Goal: Browse casually: Explore the website without a specific task or goal

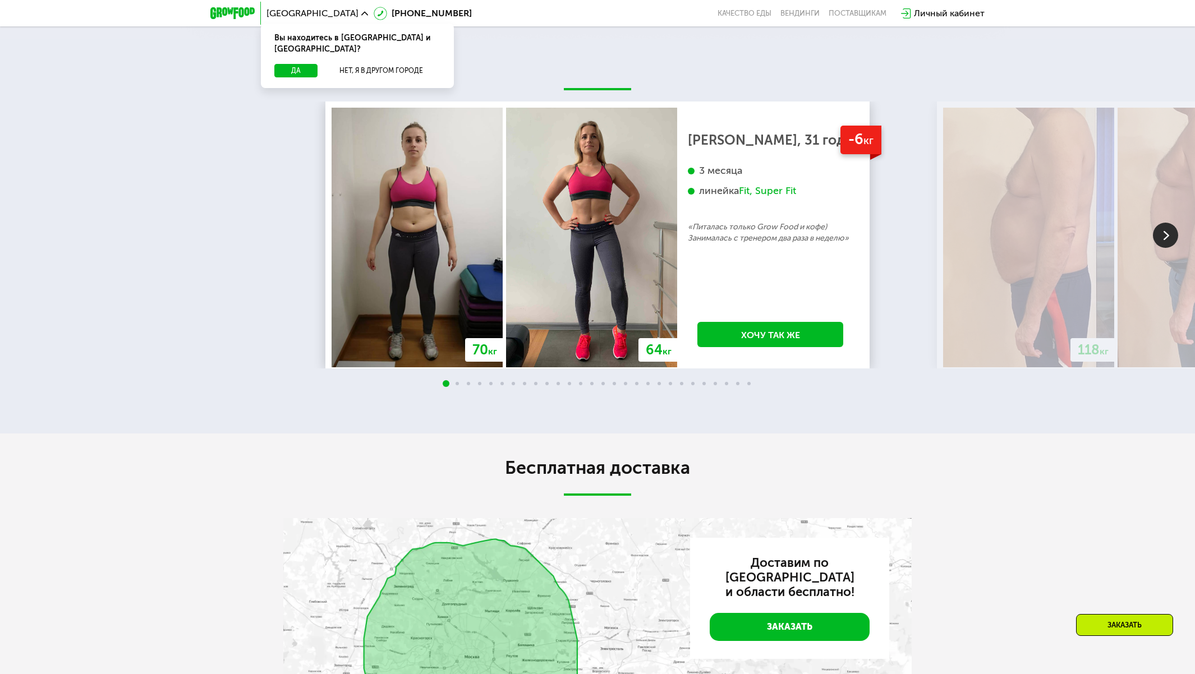
scroll to position [2504, 0]
click at [1171, 248] on img at bounding box center [1165, 235] width 25 height 25
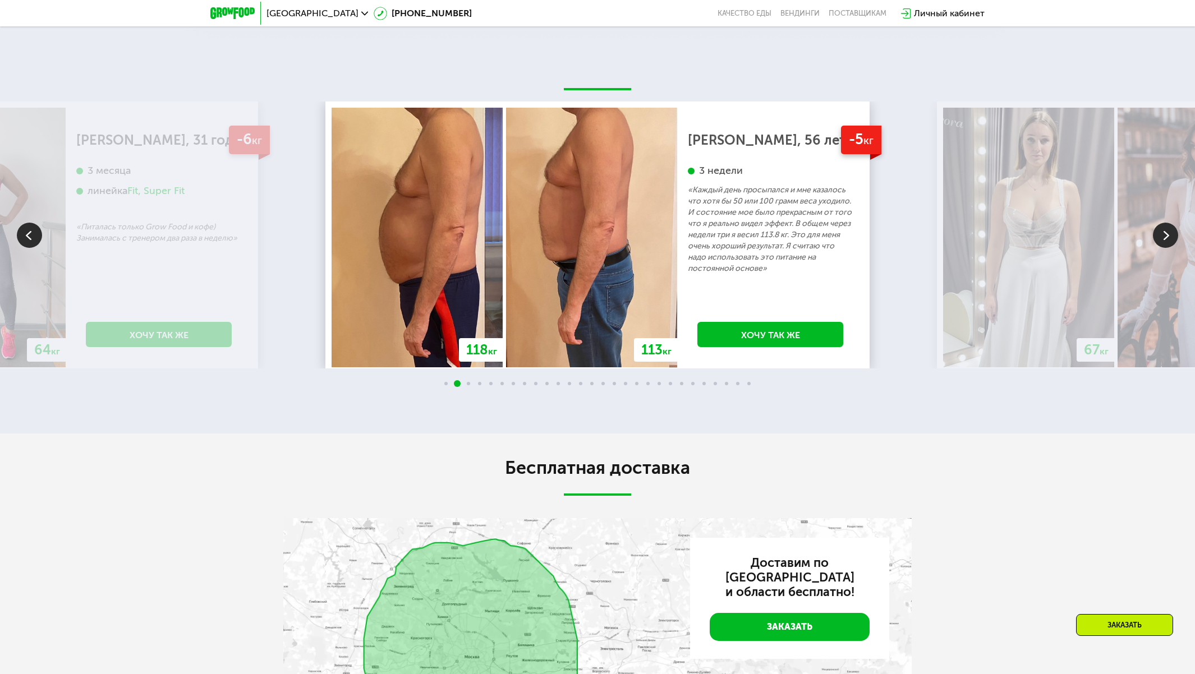
click at [1171, 248] on img at bounding box center [1165, 235] width 25 height 25
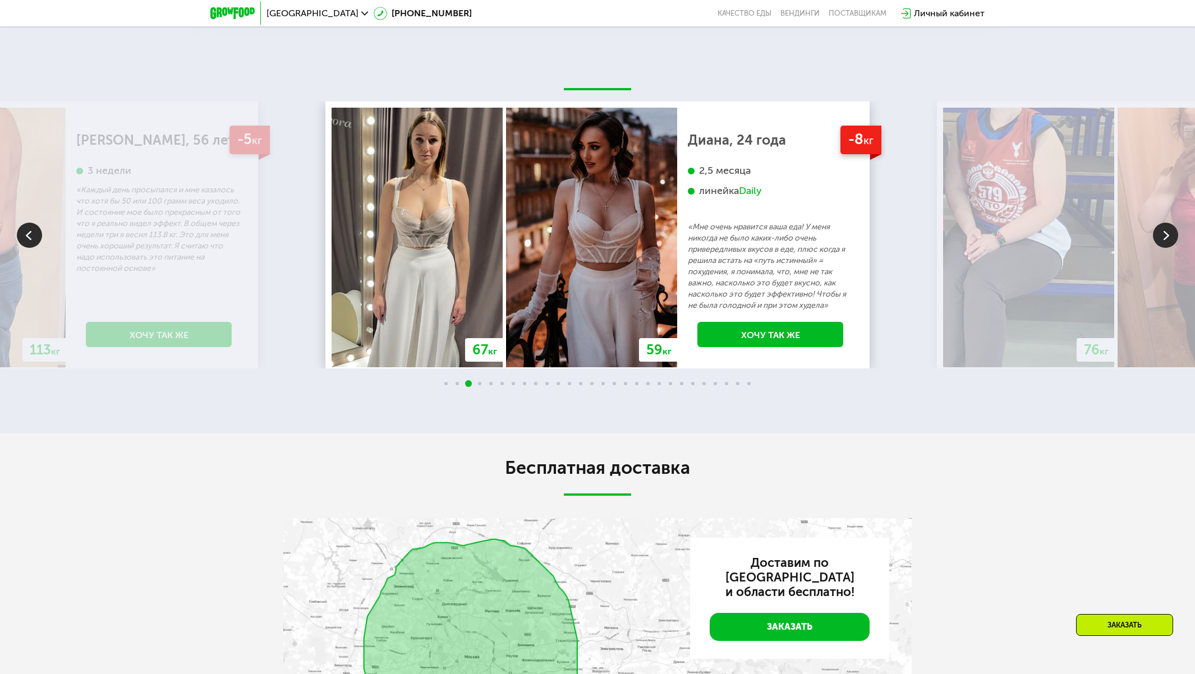
click at [1171, 248] on img at bounding box center [1165, 235] width 25 height 25
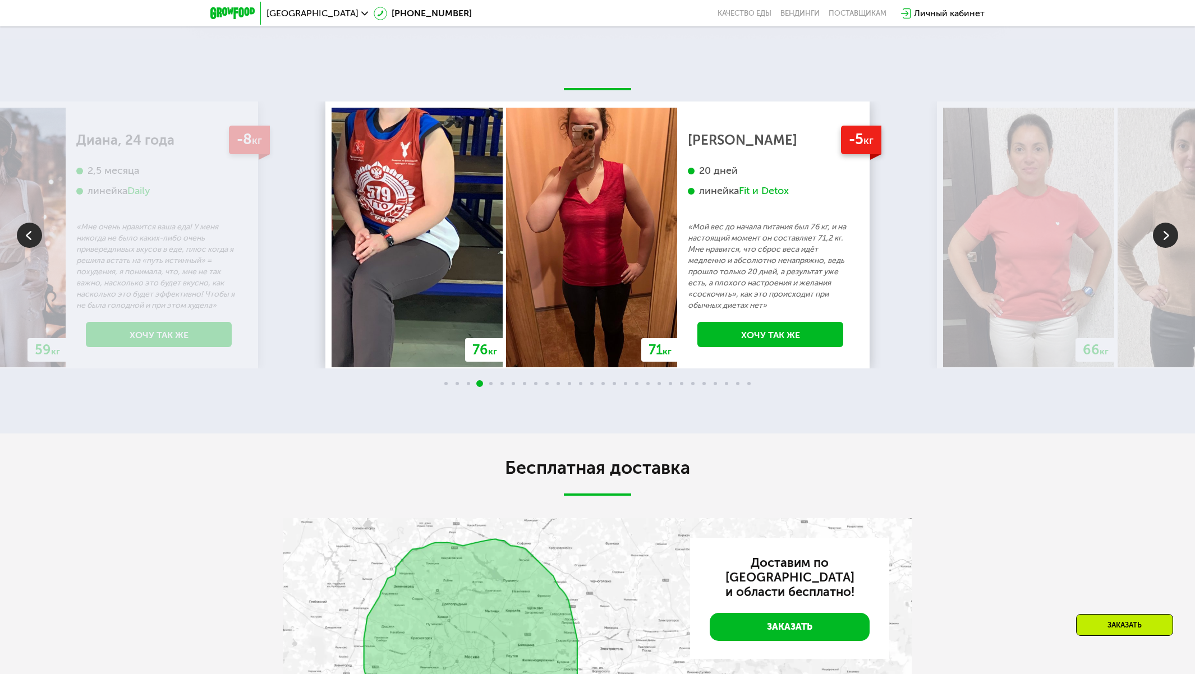
click at [1171, 248] on img at bounding box center [1165, 235] width 25 height 25
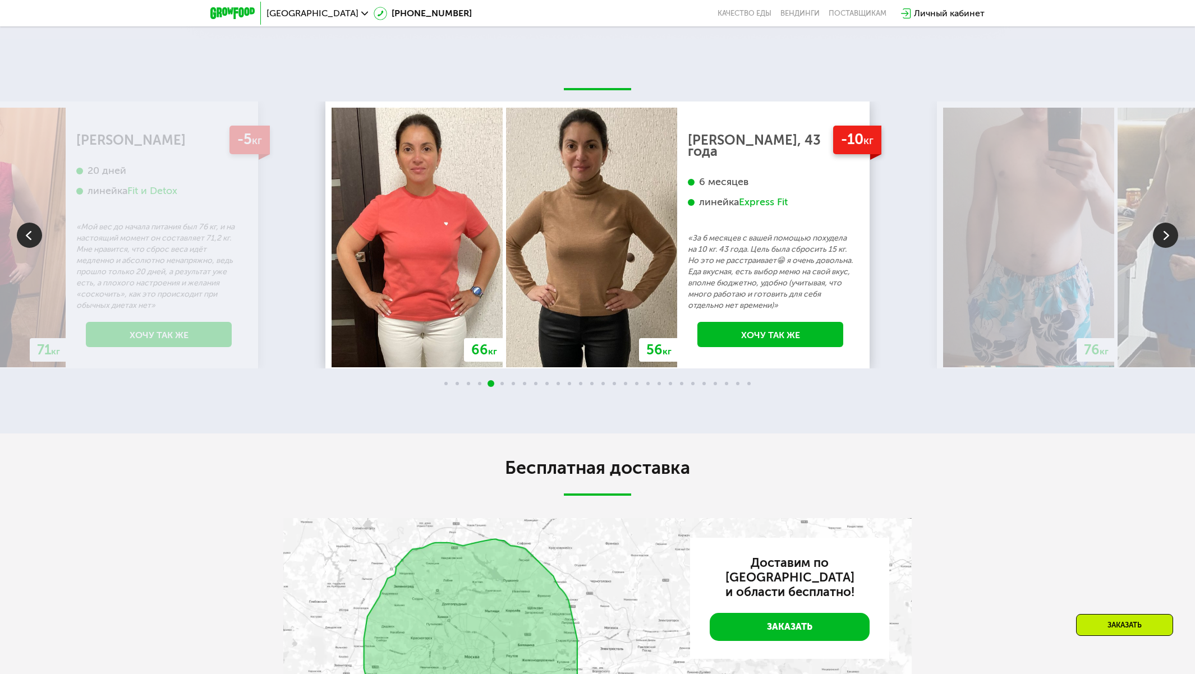
click at [1171, 248] on img at bounding box center [1165, 235] width 25 height 25
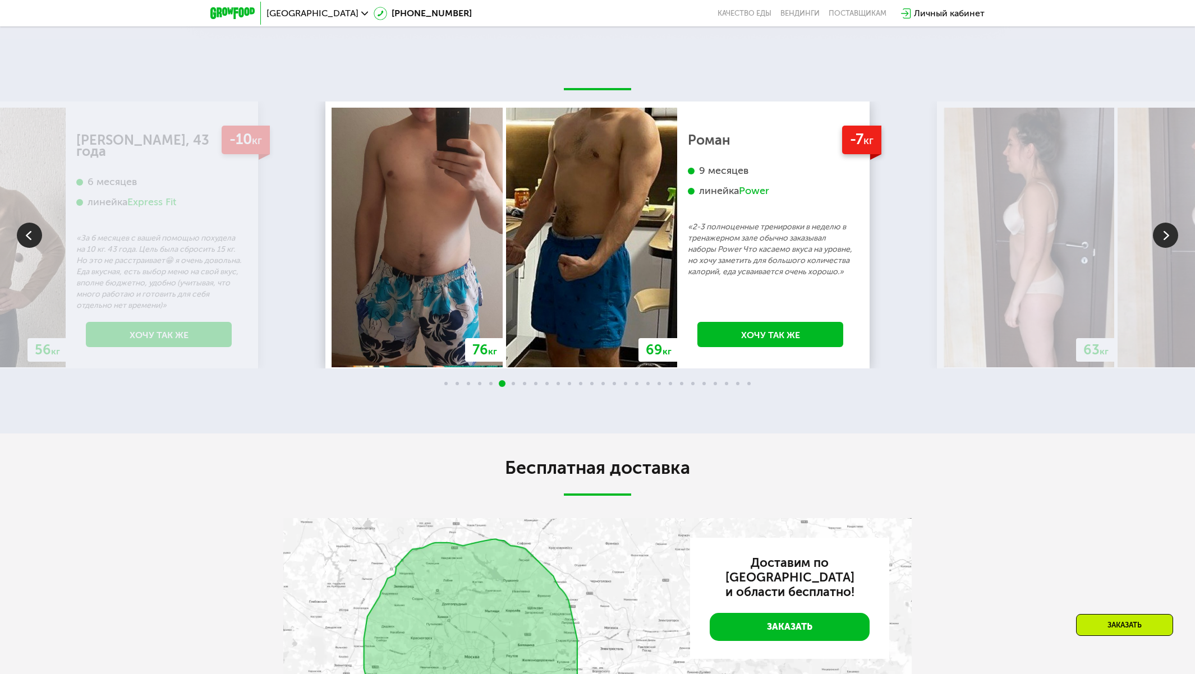
click at [1171, 248] on img at bounding box center [1165, 235] width 25 height 25
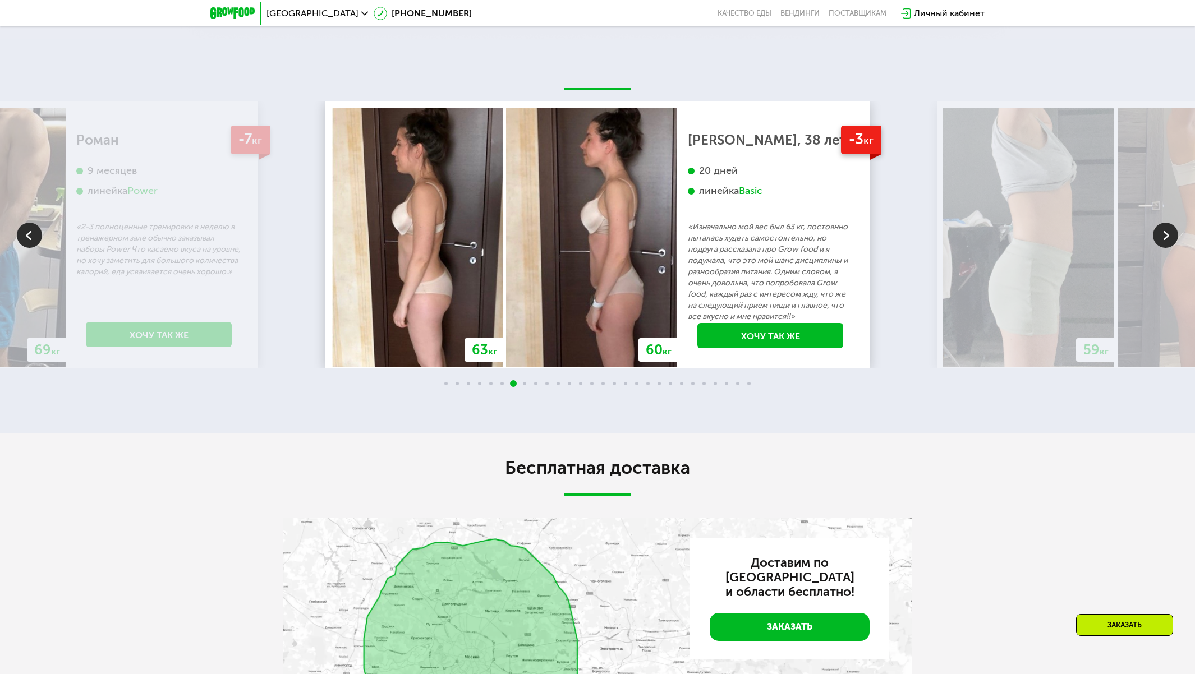
click at [1171, 248] on img at bounding box center [1165, 235] width 25 height 25
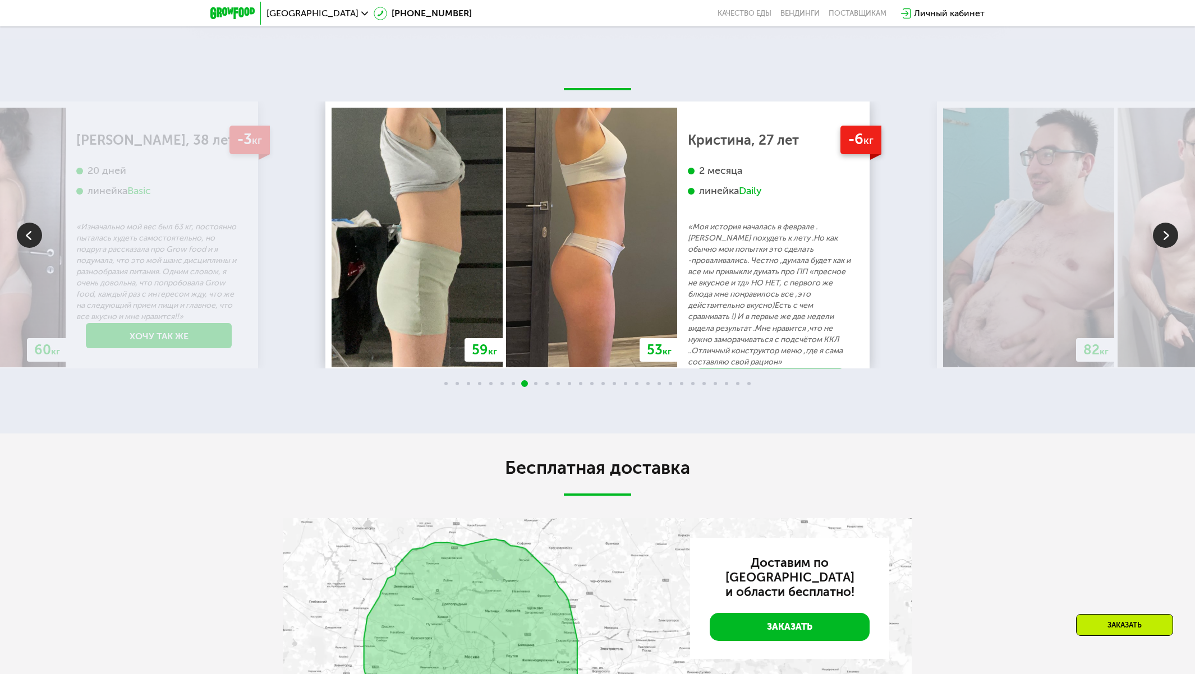
click at [1171, 248] on img at bounding box center [1165, 235] width 25 height 25
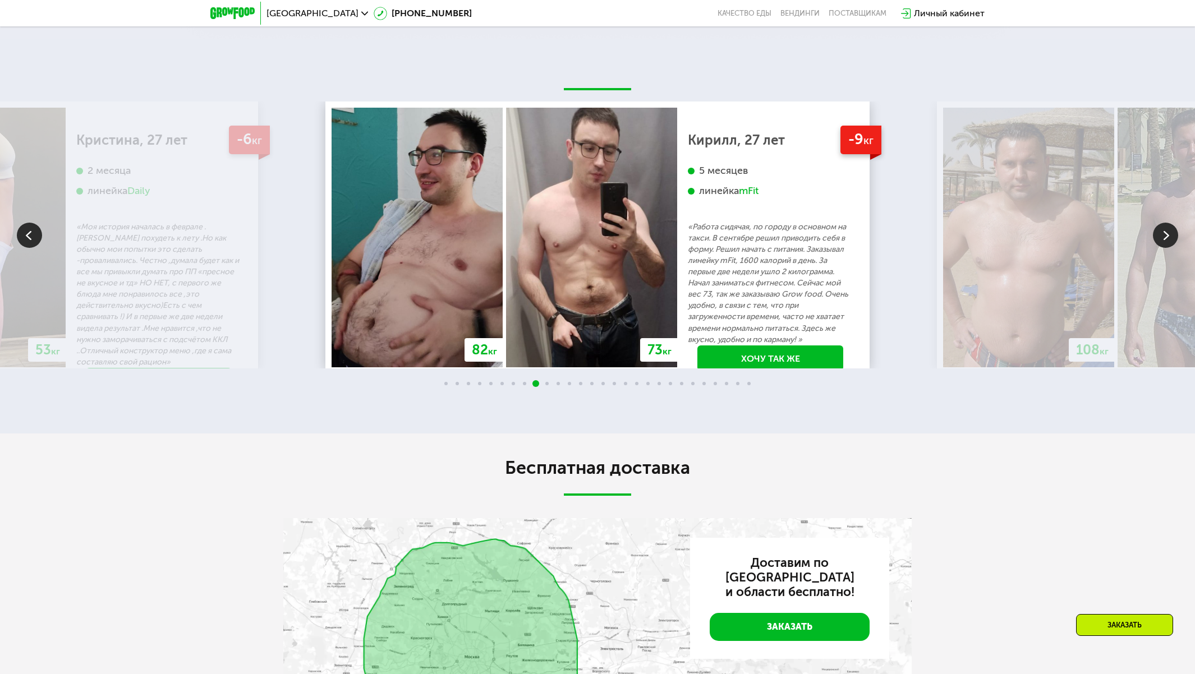
click at [1171, 248] on img at bounding box center [1165, 235] width 25 height 25
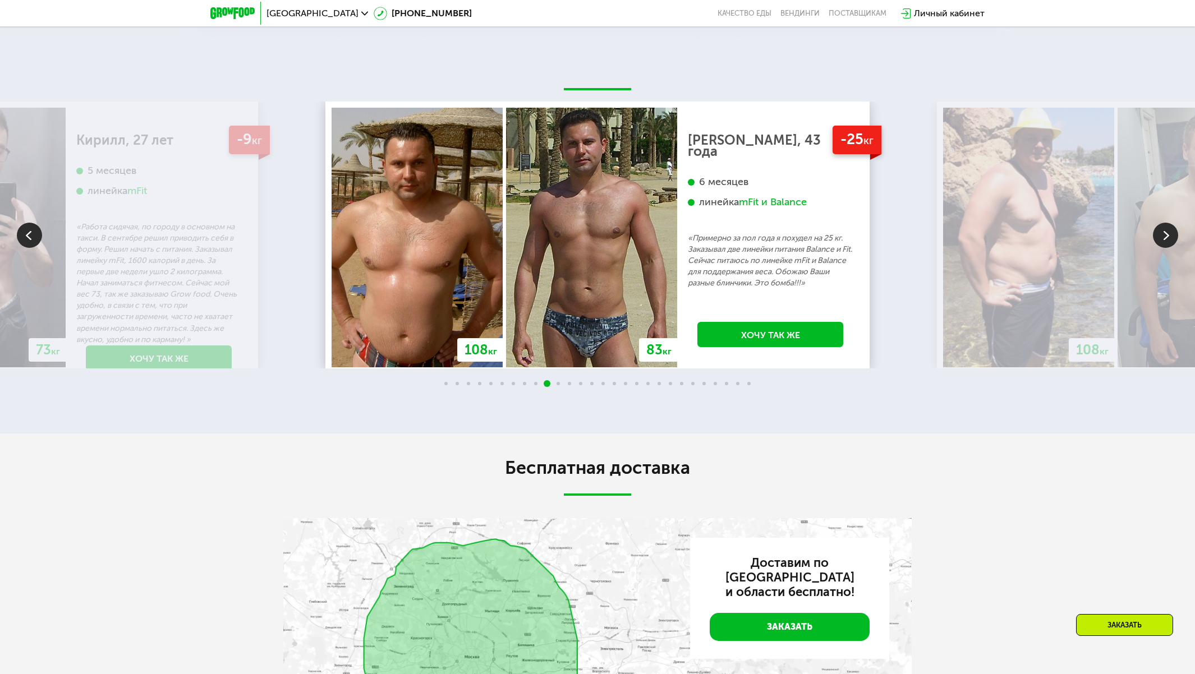
click at [1171, 248] on img at bounding box center [1165, 235] width 25 height 25
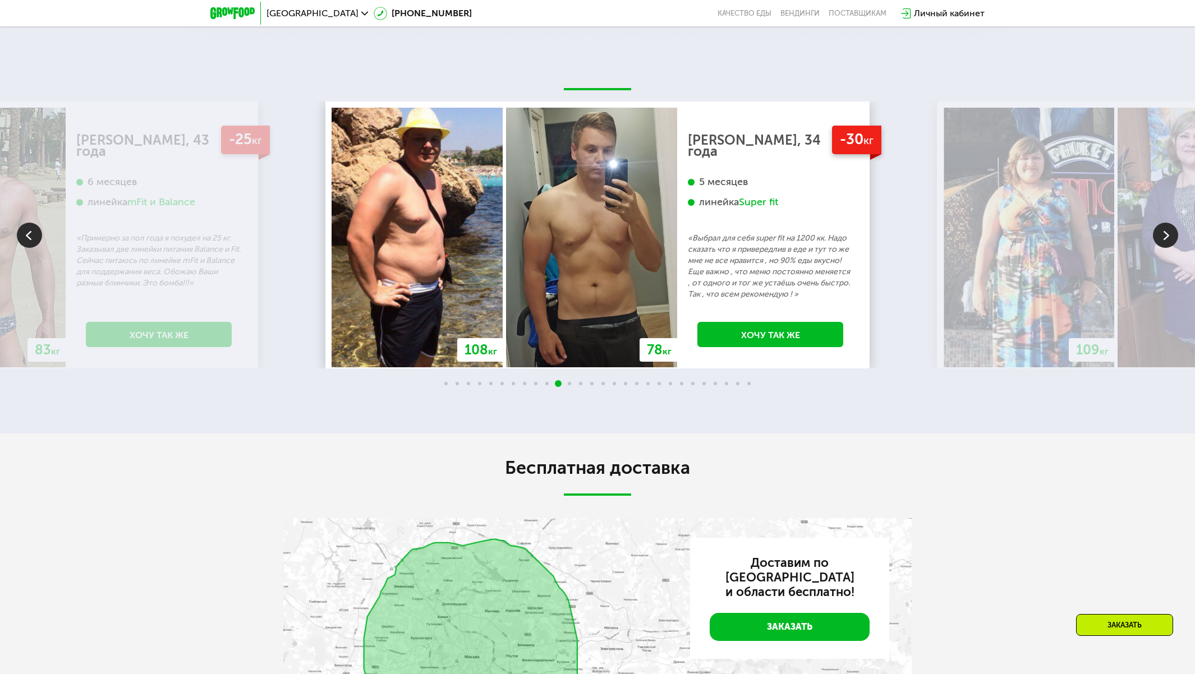
click at [1171, 248] on img at bounding box center [1165, 235] width 25 height 25
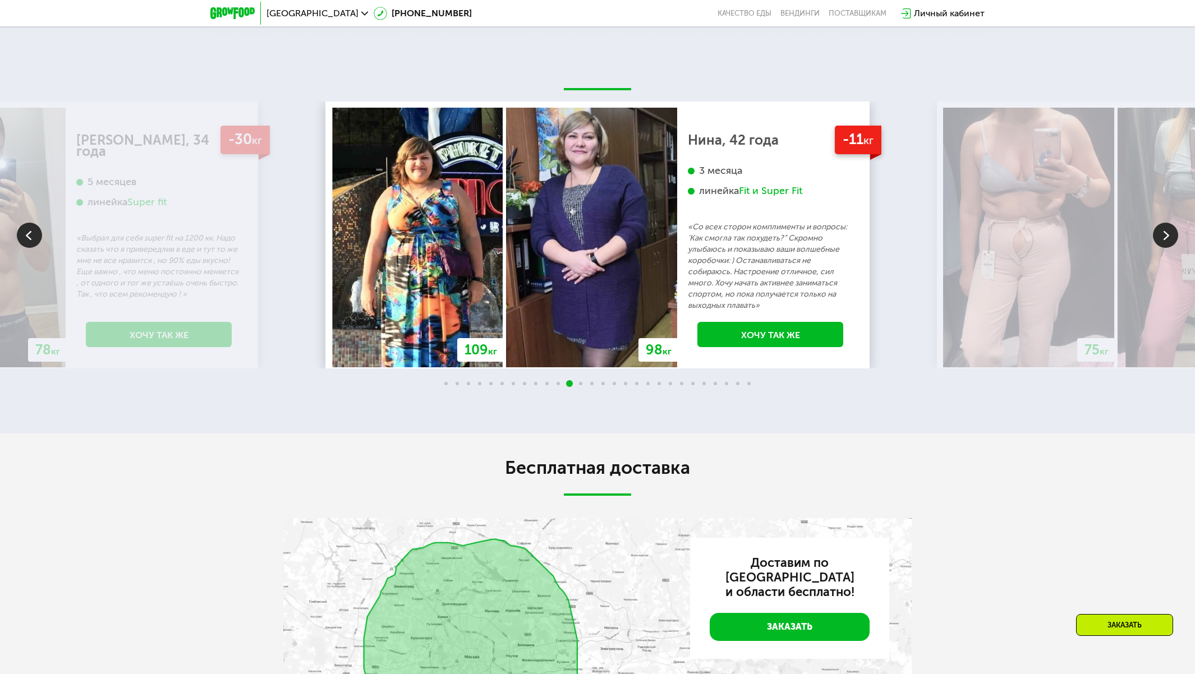
click at [1171, 248] on img at bounding box center [1165, 235] width 25 height 25
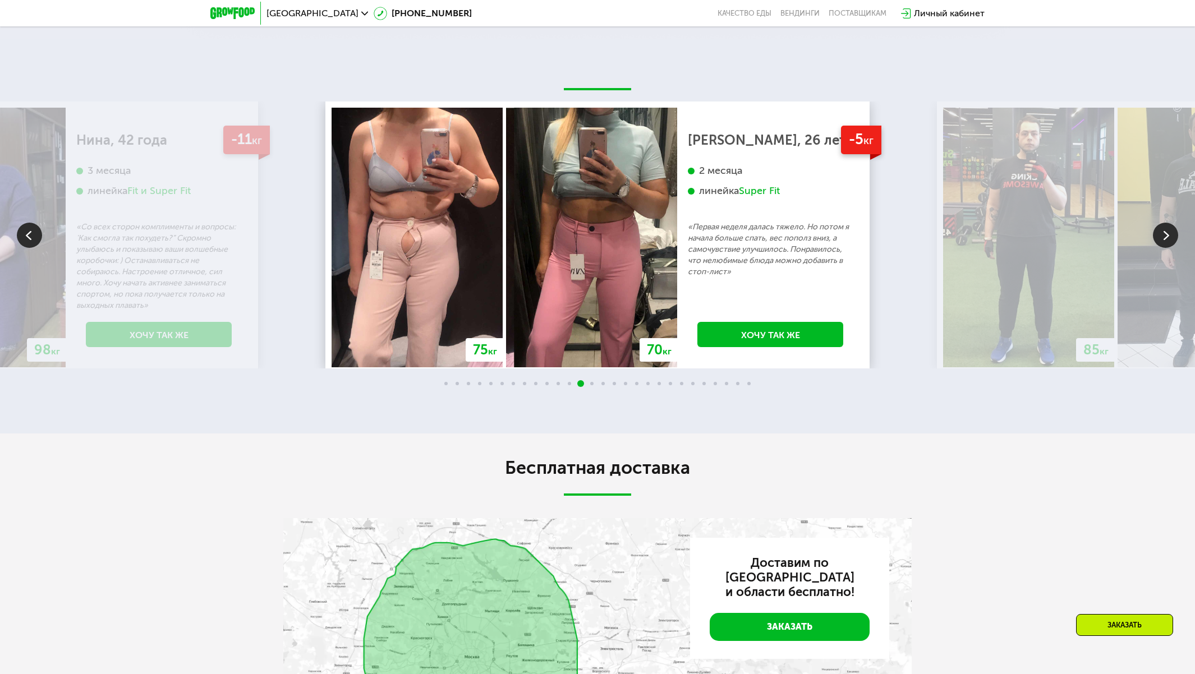
click at [1171, 248] on img at bounding box center [1165, 235] width 25 height 25
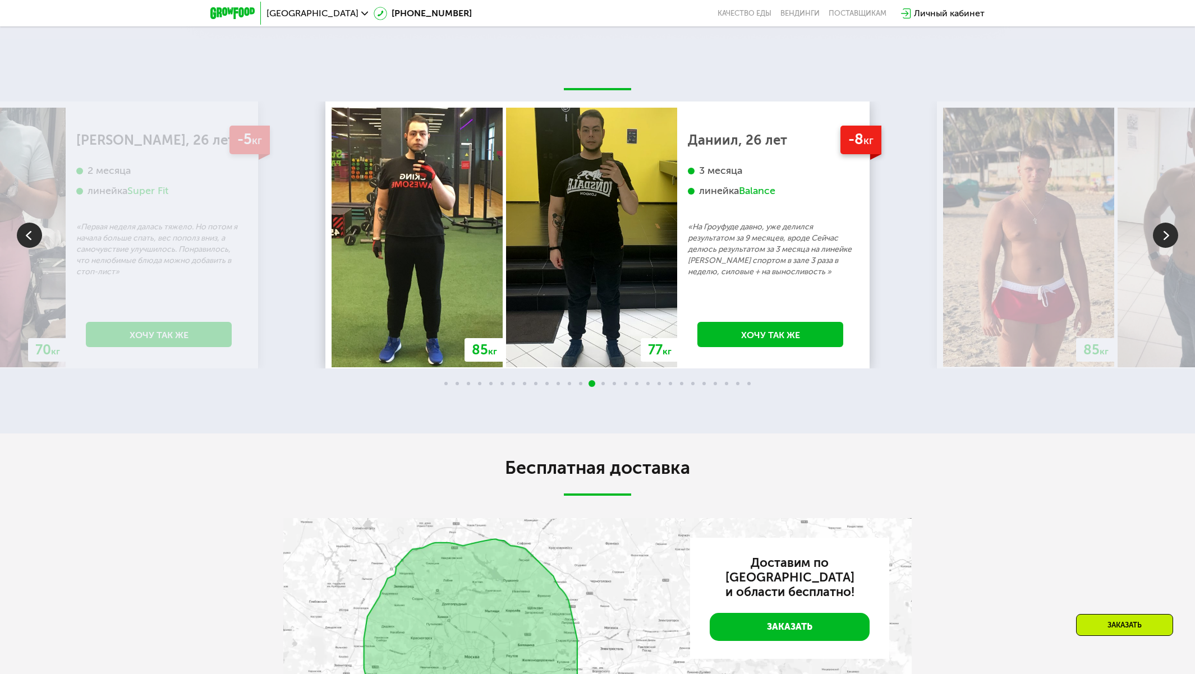
click at [1171, 248] on img at bounding box center [1165, 235] width 25 height 25
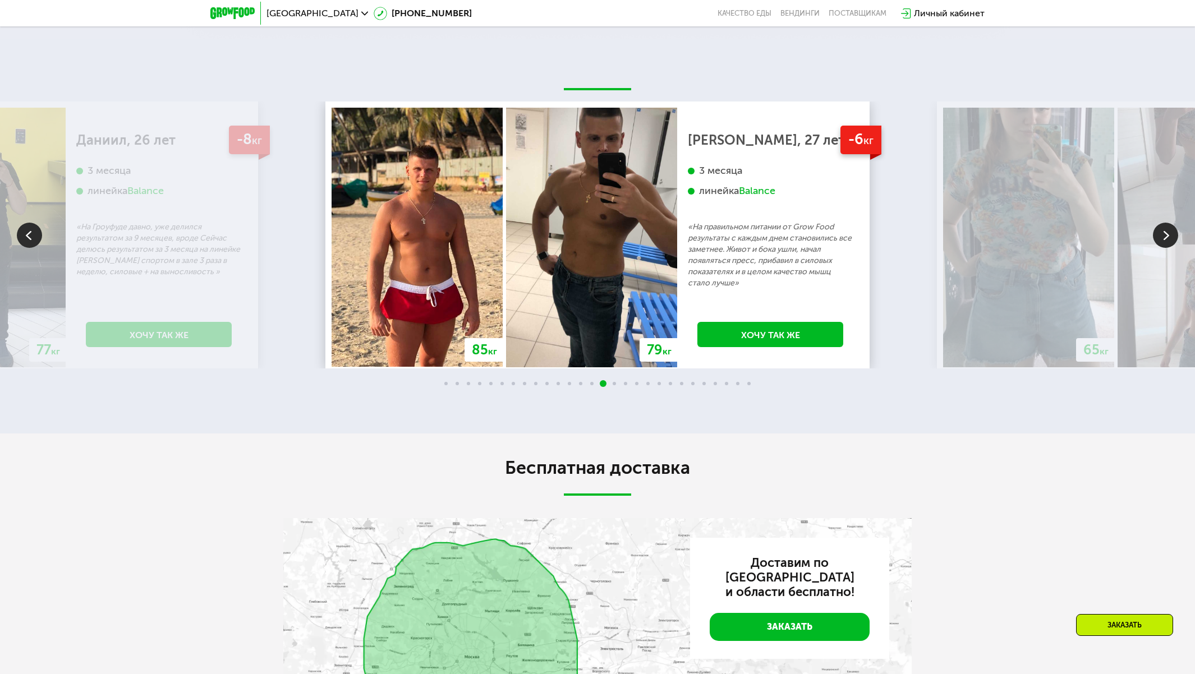
click at [1171, 248] on img at bounding box center [1165, 235] width 25 height 25
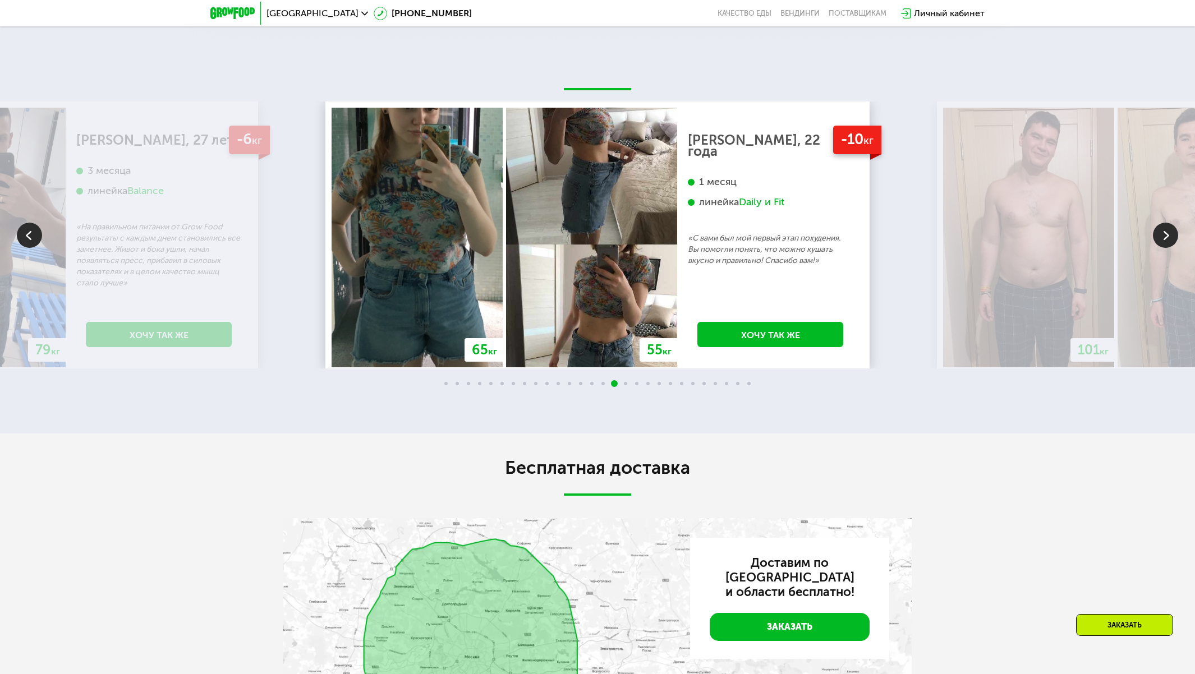
click at [1171, 248] on img at bounding box center [1165, 235] width 25 height 25
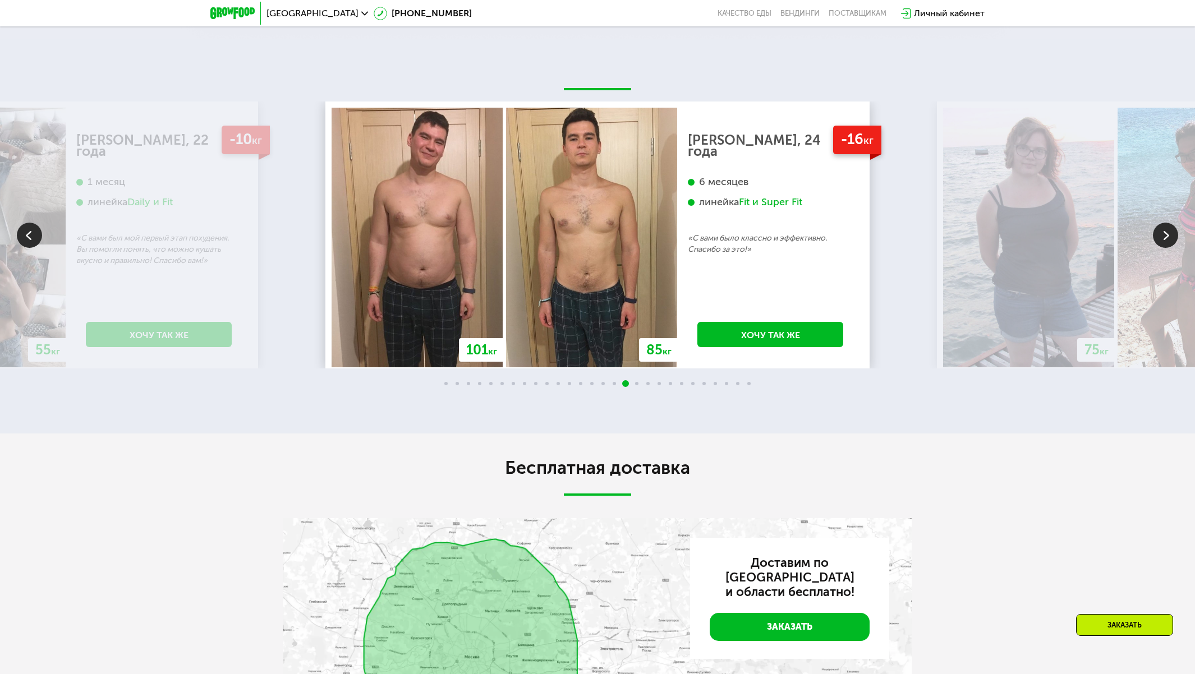
click at [1171, 248] on img at bounding box center [1165, 235] width 25 height 25
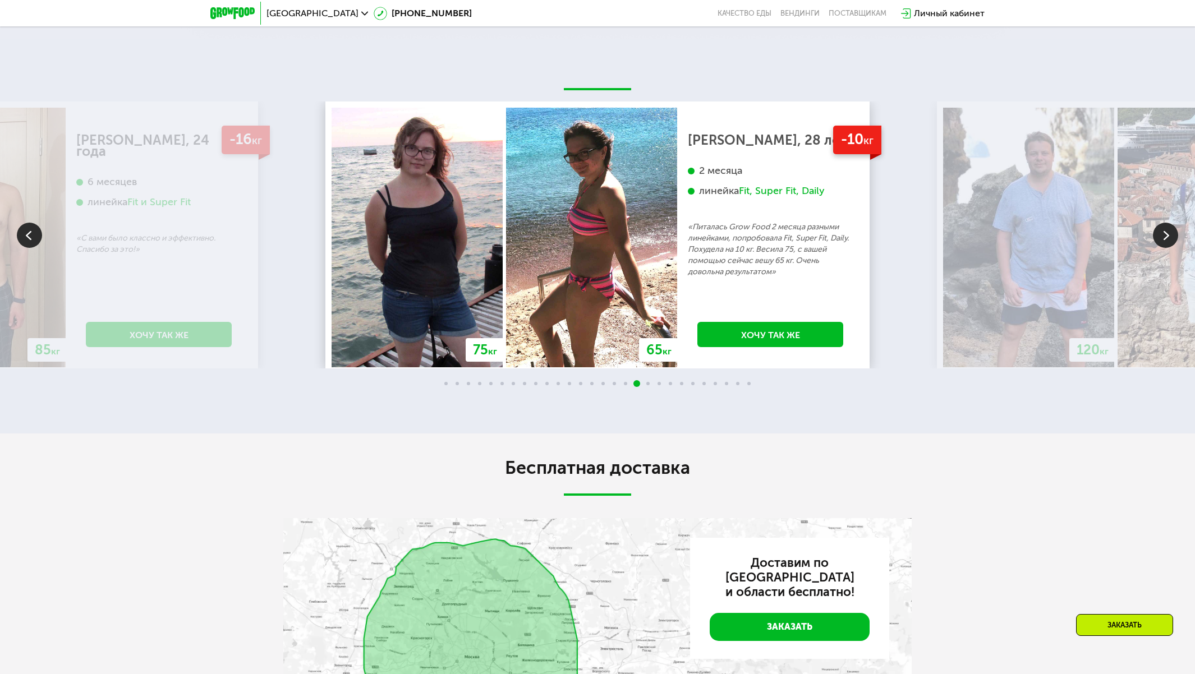
click at [1171, 248] on img at bounding box center [1165, 235] width 25 height 25
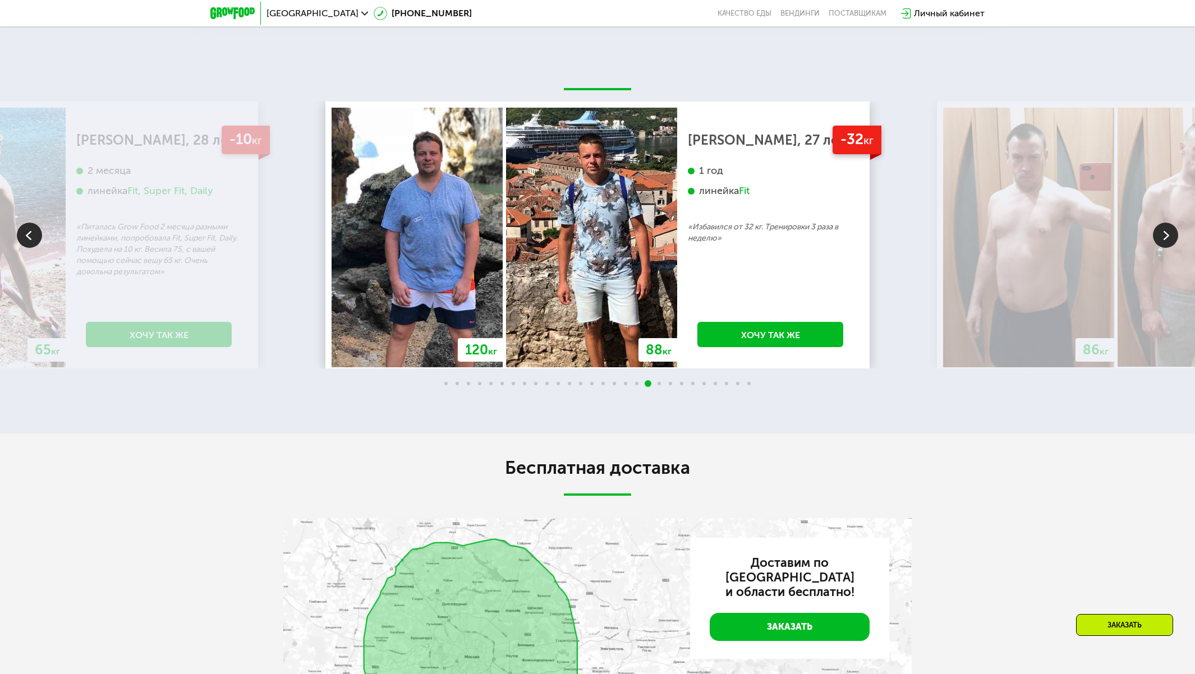
click at [1171, 248] on img at bounding box center [1165, 235] width 25 height 25
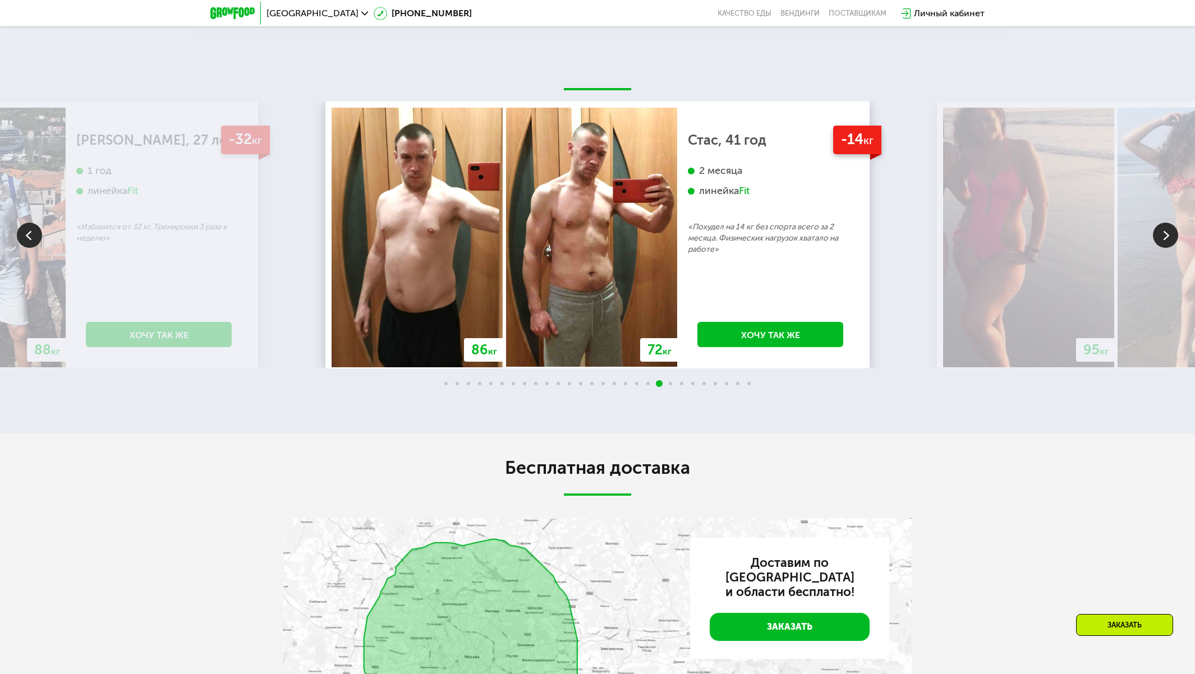
click at [1171, 248] on img at bounding box center [1165, 235] width 25 height 25
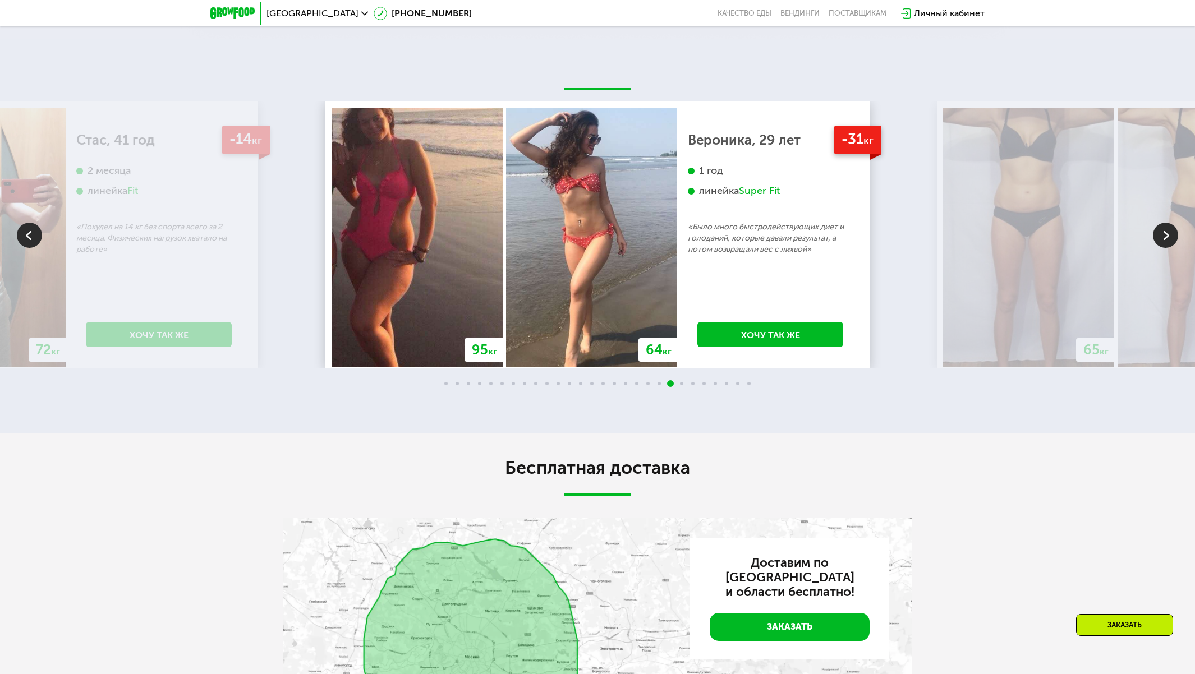
click at [1171, 248] on img at bounding box center [1165, 235] width 25 height 25
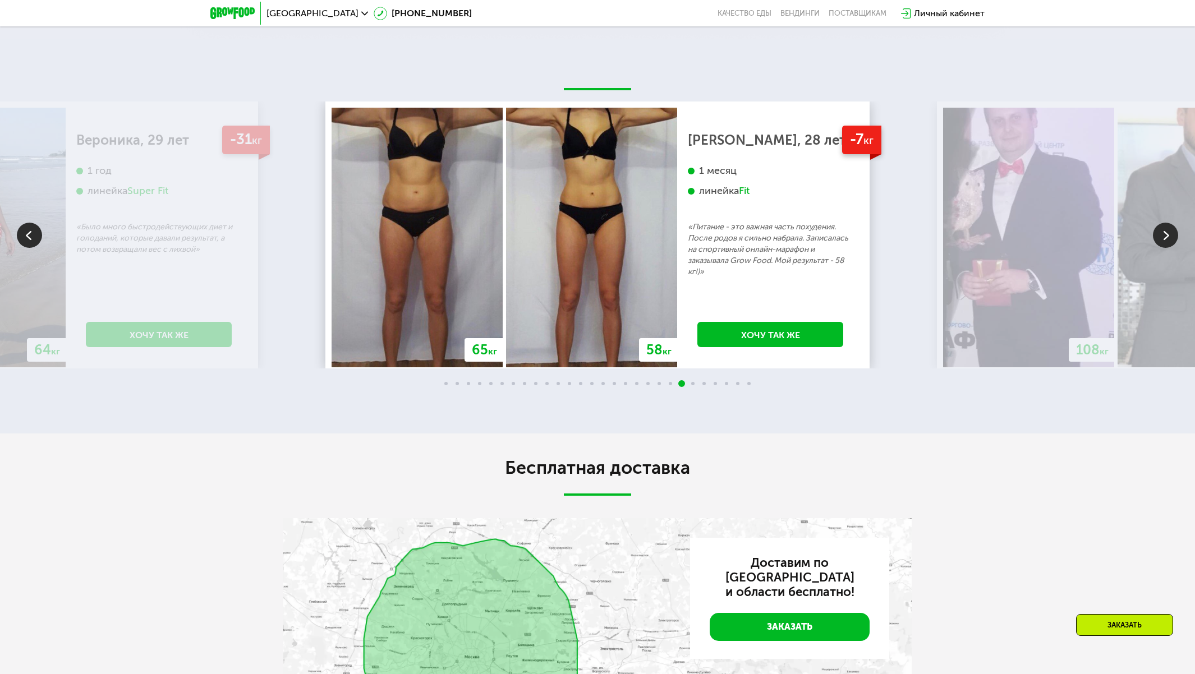
click at [1171, 248] on img at bounding box center [1165, 235] width 25 height 25
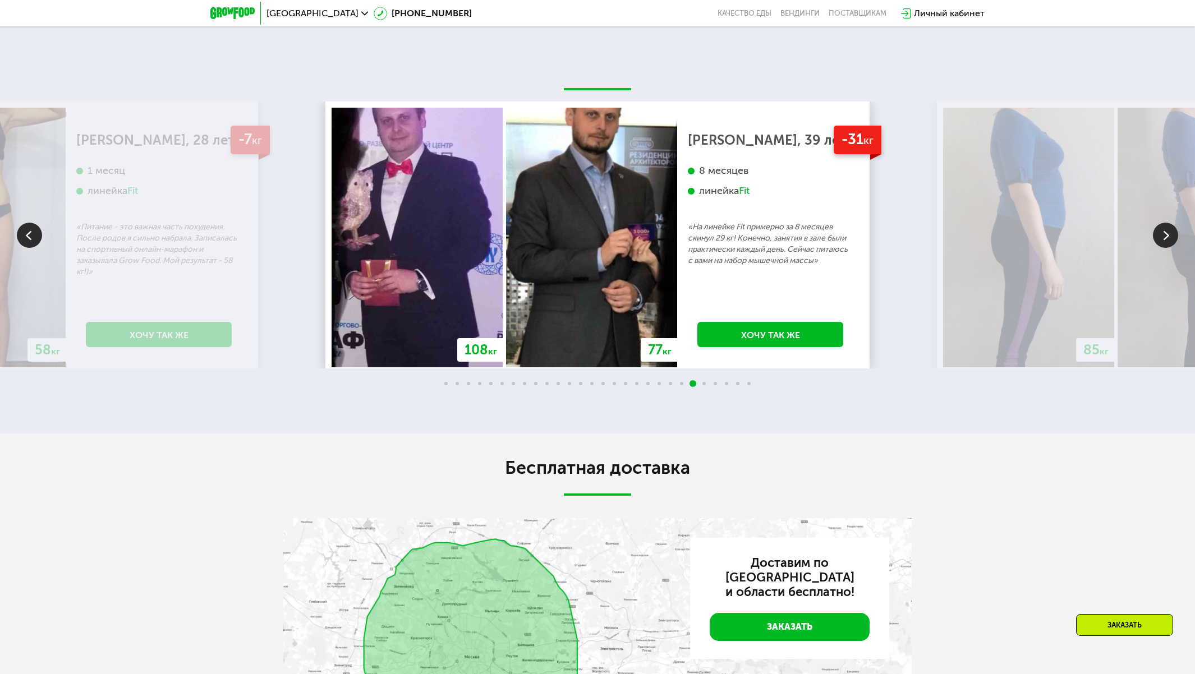
click at [1171, 248] on img at bounding box center [1165, 235] width 25 height 25
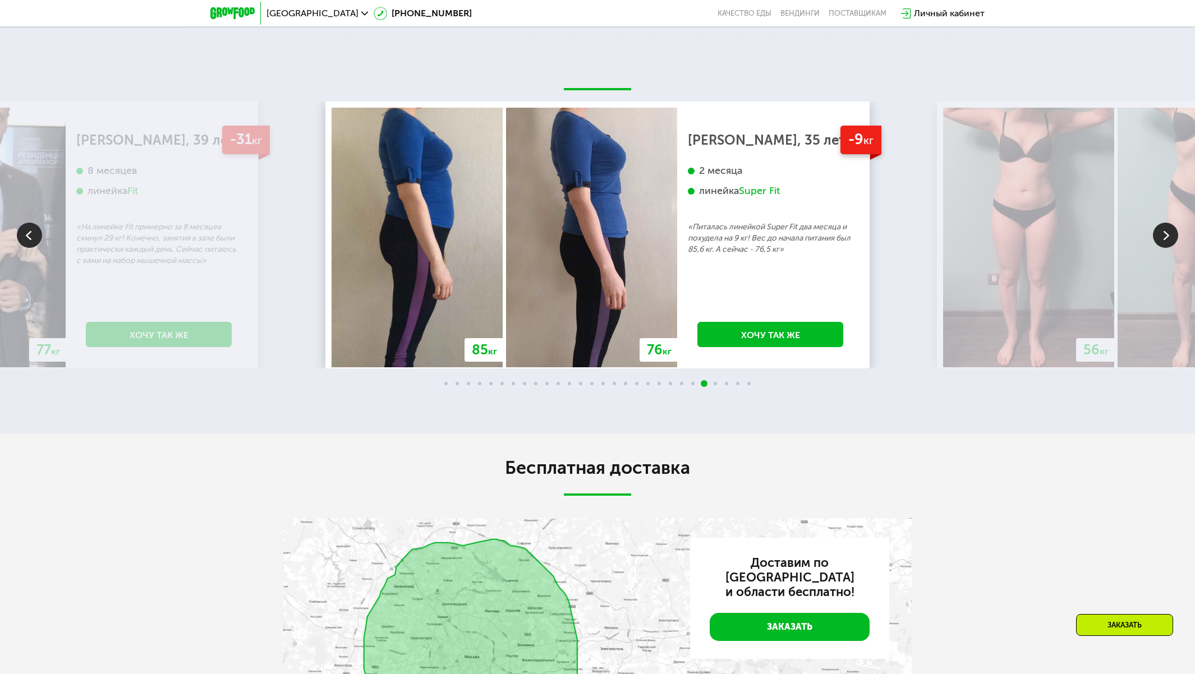
click at [1171, 248] on img at bounding box center [1165, 235] width 25 height 25
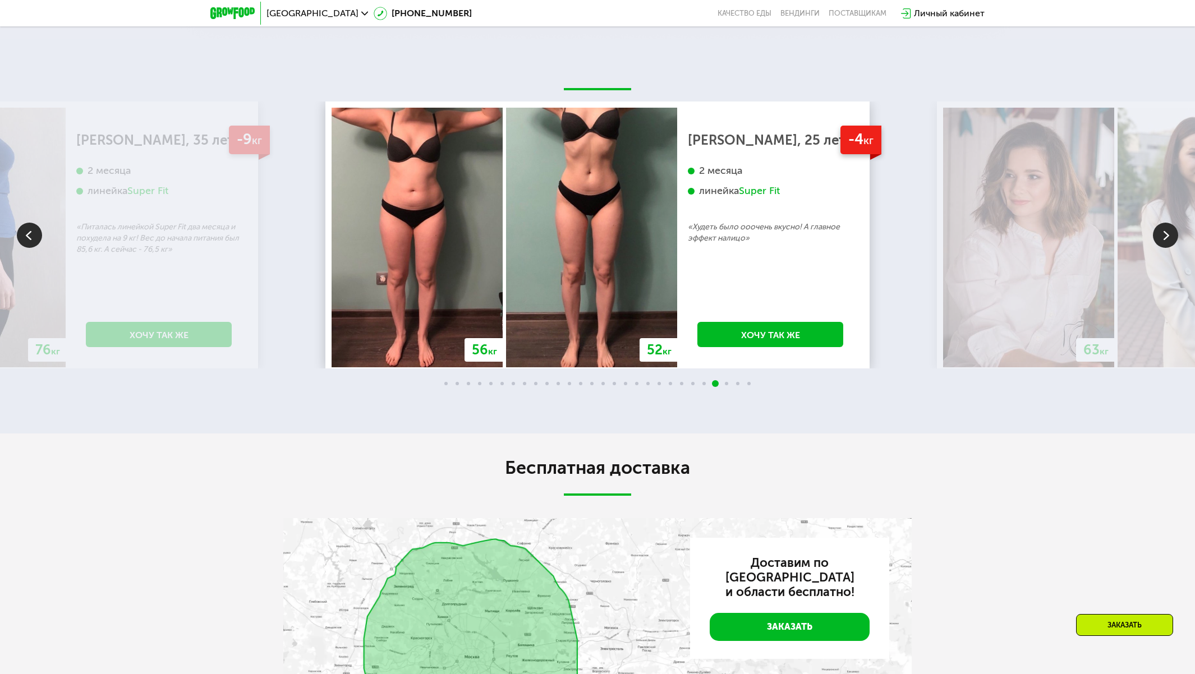
click at [1171, 248] on img at bounding box center [1165, 235] width 25 height 25
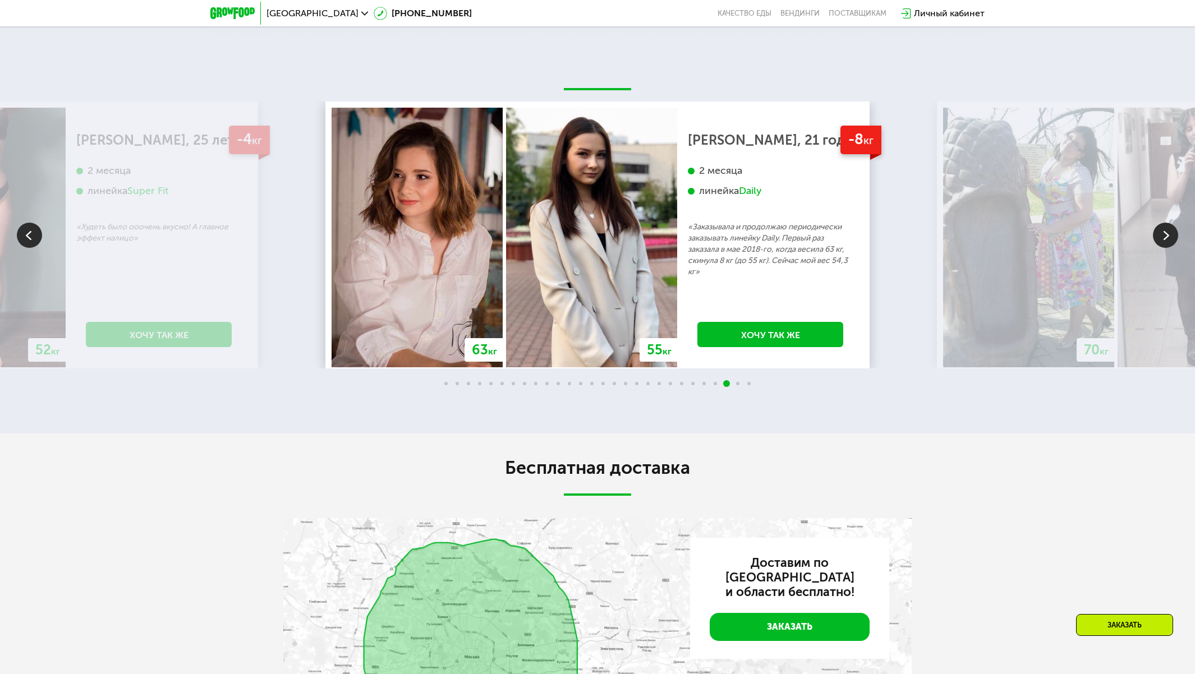
click at [35, 248] on img at bounding box center [29, 235] width 25 height 25
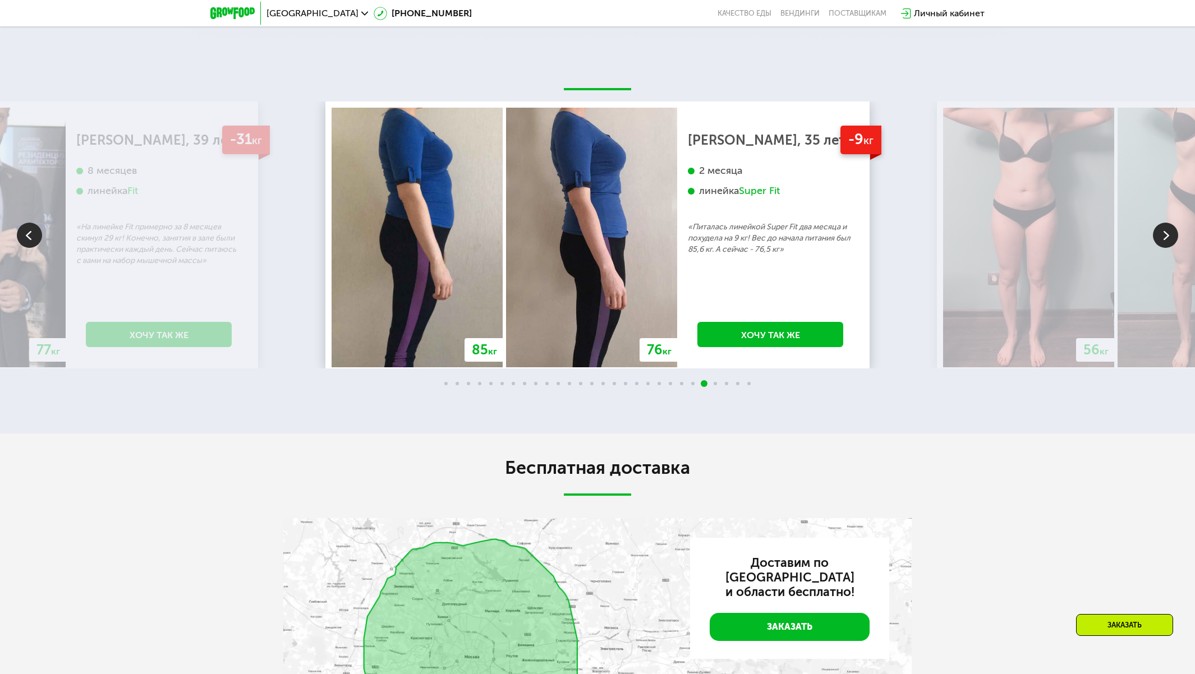
click at [1162, 248] on img at bounding box center [1165, 235] width 25 height 25
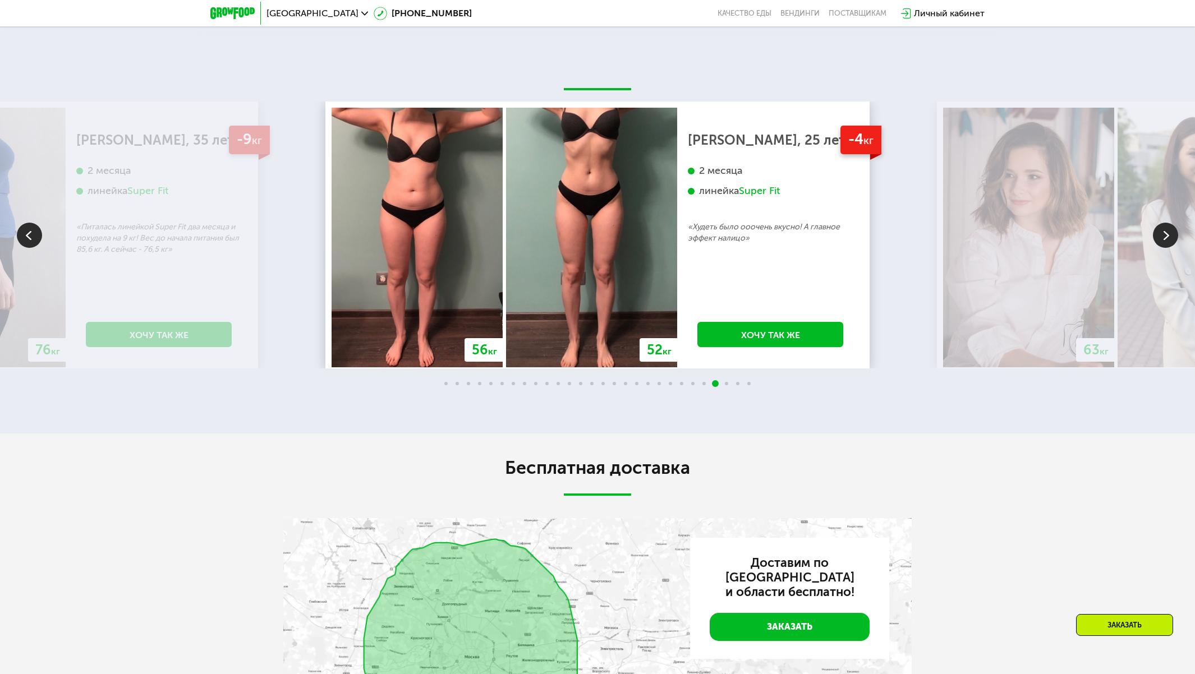
click at [1162, 248] on img at bounding box center [1165, 235] width 25 height 25
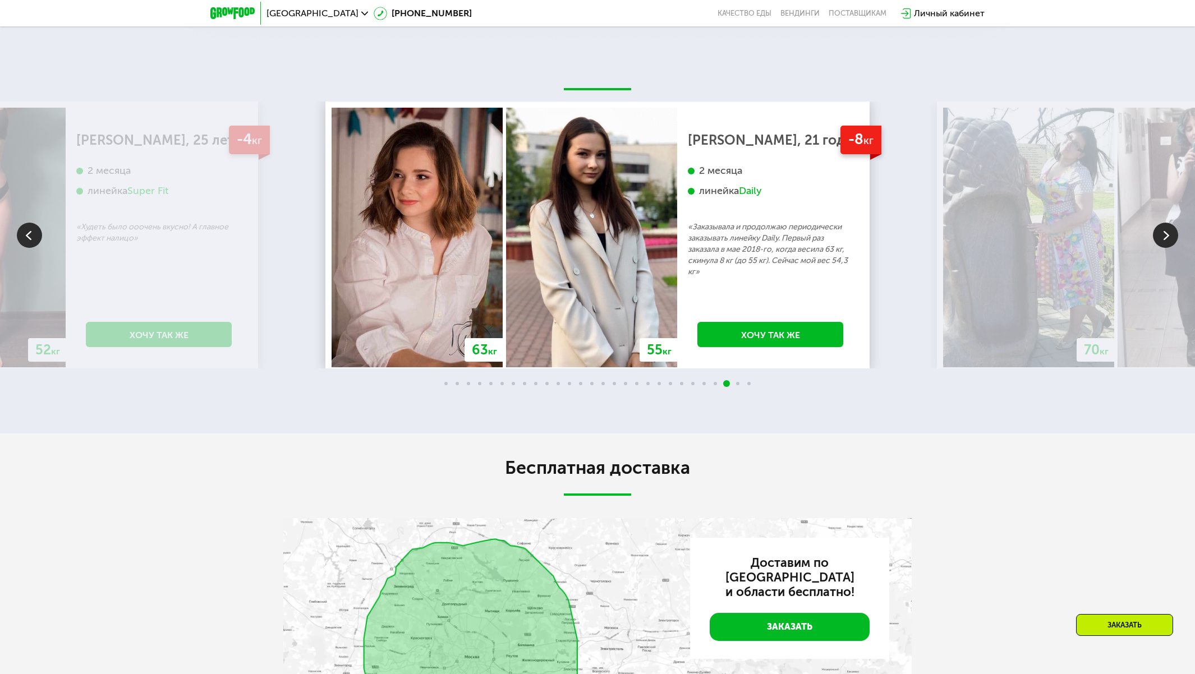
click at [1162, 248] on img at bounding box center [1165, 235] width 25 height 25
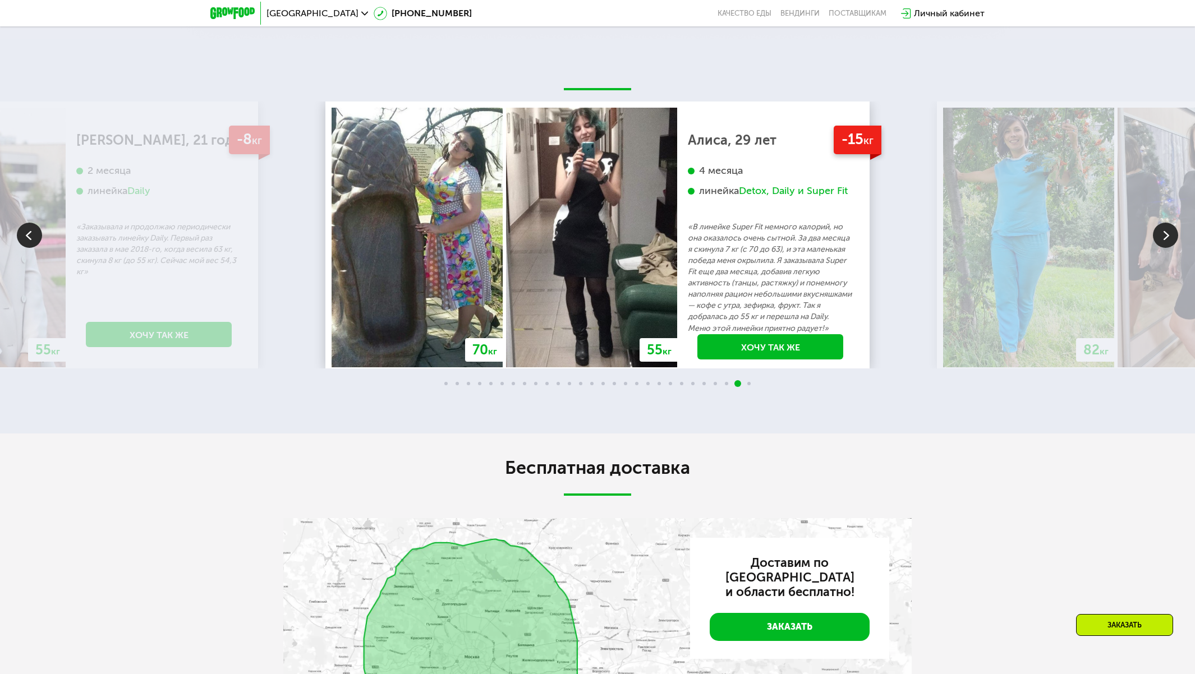
click at [1162, 248] on img at bounding box center [1165, 235] width 25 height 25
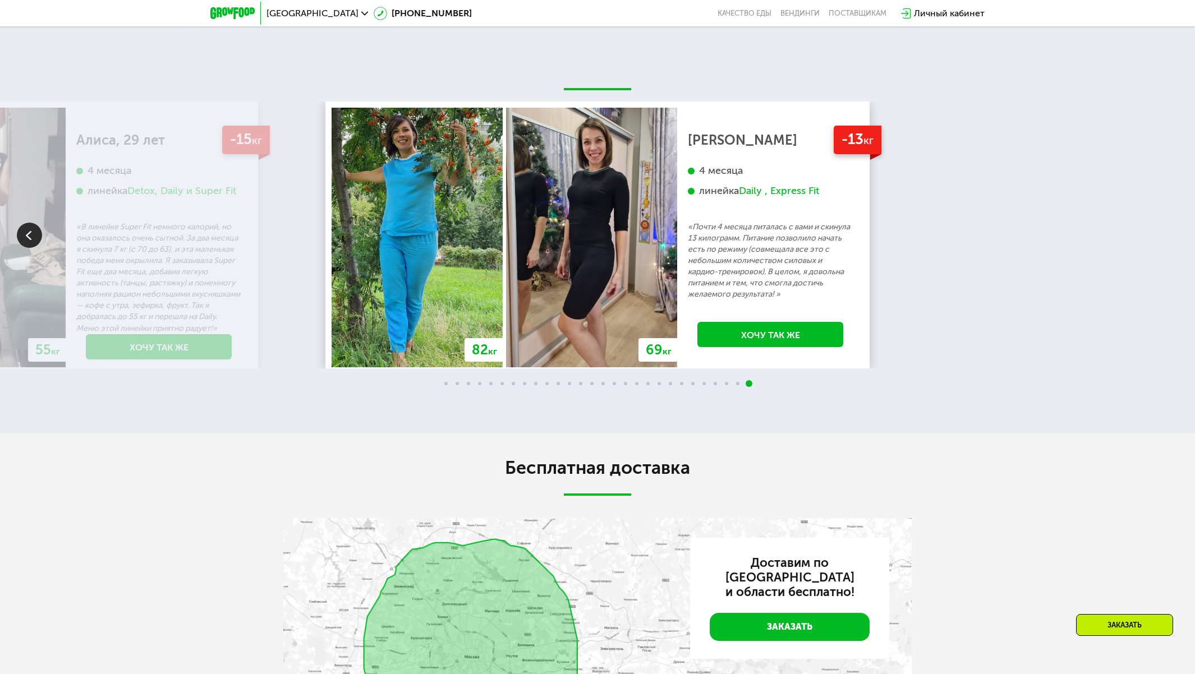
click at [1162, 335] on div "70 кг 64 кг -6 кг [PERSON_NAME], 31 год 3 месяца линейка Fit, Super Fit «Питала…" at bounding box center [597, 235] width 1195 height 267
